Goal: Entertainment & Leisure: Consume media (video, audio)

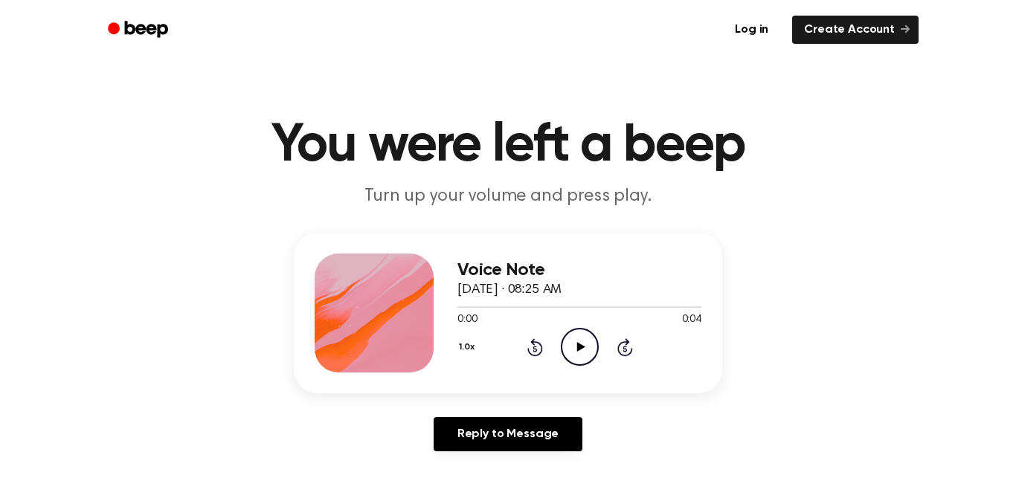
click at [575, 368] on div "Voice Note September 30, 2025 · 08:25 AM 0:00 0:04 Your browser does not suppor…" at bounding box center [579, 313] width 244 height 119
click at [582, 355] on icon "Play Audio" at bounding box center [580, 347] width 38 height 38
click at [579, 351] on icon "Play Audio" at bounding box center [580, 347] width 38 height 38
click at [567, 343] on icon "Play Audio" at bounding box center [580, 347] width 38 height 38
